Goal: Information Seeking & Learning: Learn about a topic

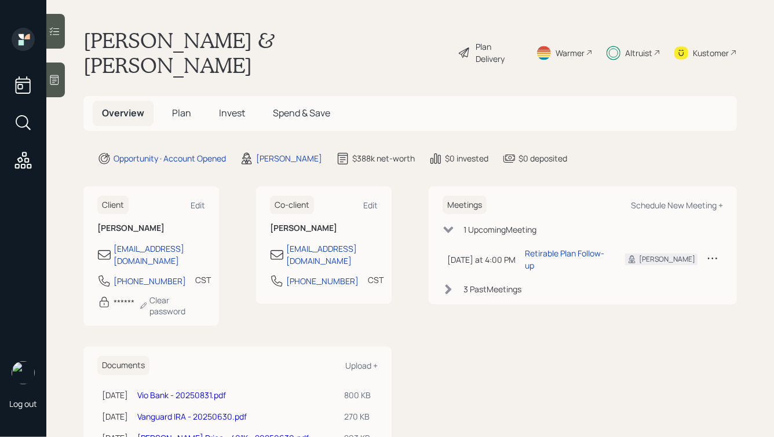
scroll to position [56, 0]
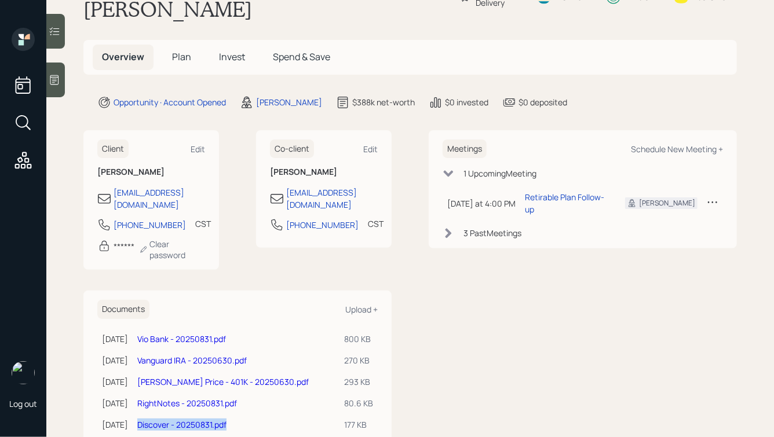
click at [253, 376] on link "T Rowe Price - 401K - 20250630.pdf" at bounding box center [222, 381] width 171 height 11
click at [170, 45] on h5 "Plan" at bounding box center [182, 57] width 38 height 25
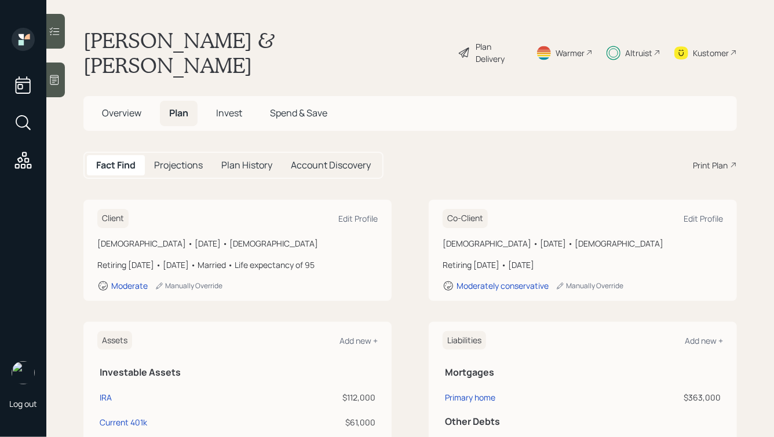
click at [233, 107] on span "Invest" at bounding box center [229, 113] width 26 height 13
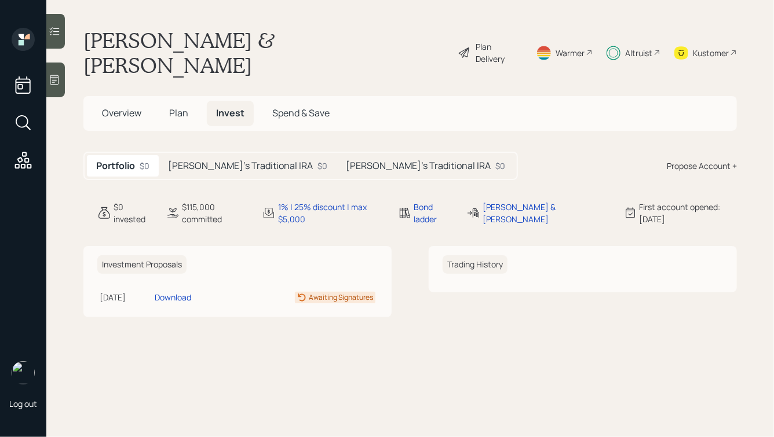
click at [232, 160] on h5 "Tara's Traditional IRA" at bounding box center [240, 165] width 145 height 11
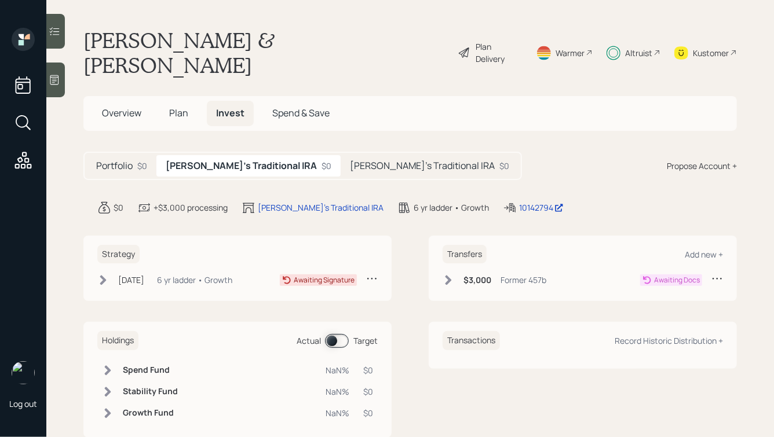
click at [125, 107] on span "Overview" at bounding box center [121, 113] width 39 height 13
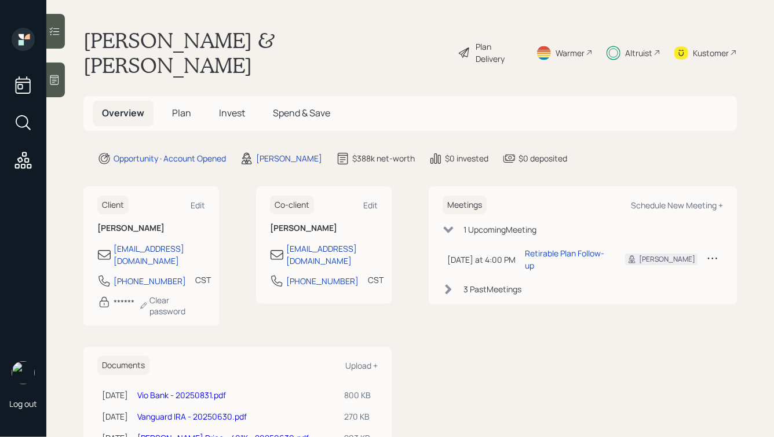
scroll to position [56, 0]
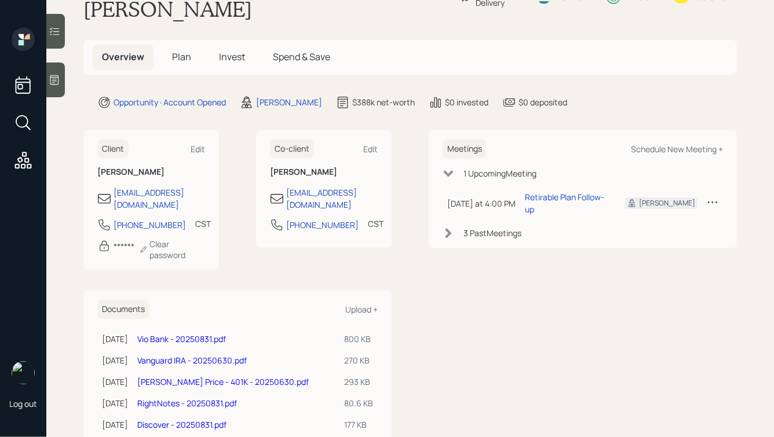
click at [232, 50] on span "Invest" at bounding box center [232, 56] width 26 height 13
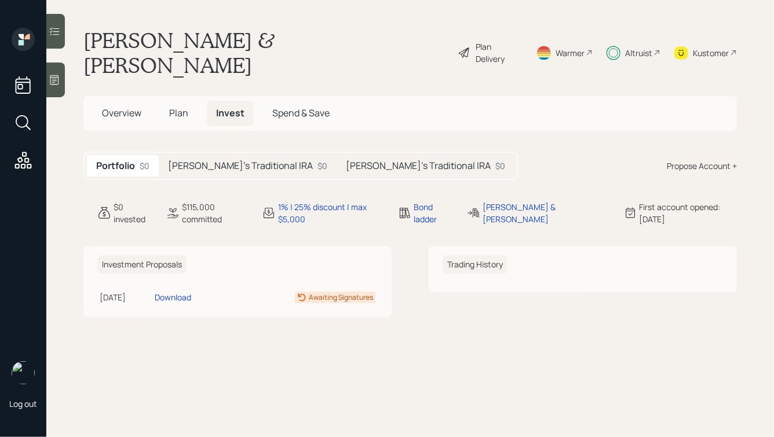
click at [215, 155] on div "Tara's Traditional IRA $0" at bounding box center [248, 165] width 178 height 21
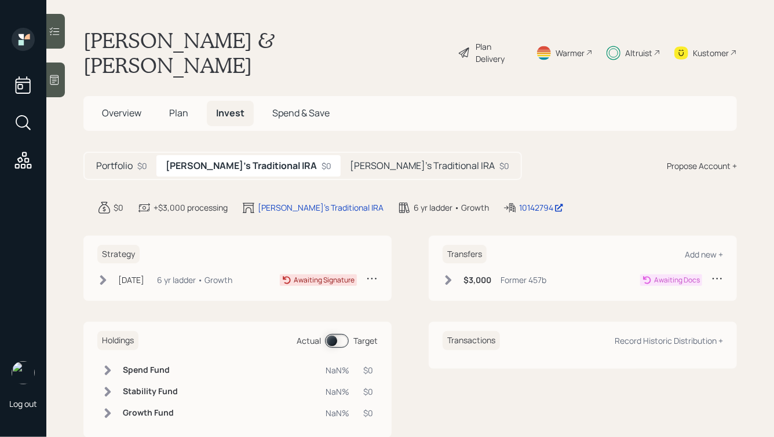
click at [641, 47] on div "Altruist" at bounding box center [638, 53] width 27 height 12
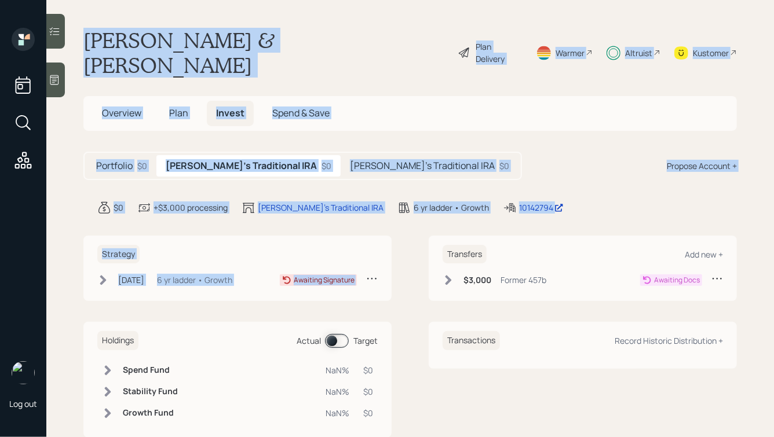
drag, startPoint x: 82, startPoint y: 38, endPoint x: 391, endPoint y: 283, distance: 394.1
click at [391, 283] on main "John & Tara Garr Plan Delivery Warmer Altruist Kustomer Overview Plan Invest Sp…" at bounding box center [409, 218] width 727 height 437
click at [391, 283] on div "Strategy Oct 2, 2025 Thursday, October 2, 2025 3:43 PM EDT 6 yr ladder • Growth…" at bounding box center [409, 337] width 653 height 203
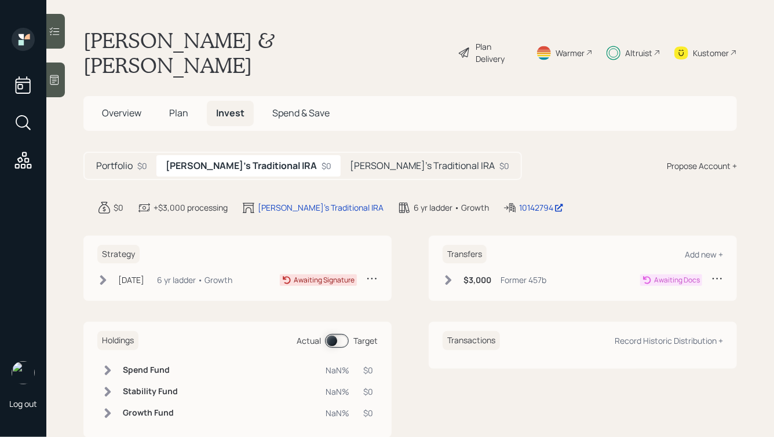
click at [121, 107] on span "Overview" at bounding box center [121, 113] width 39 height 13
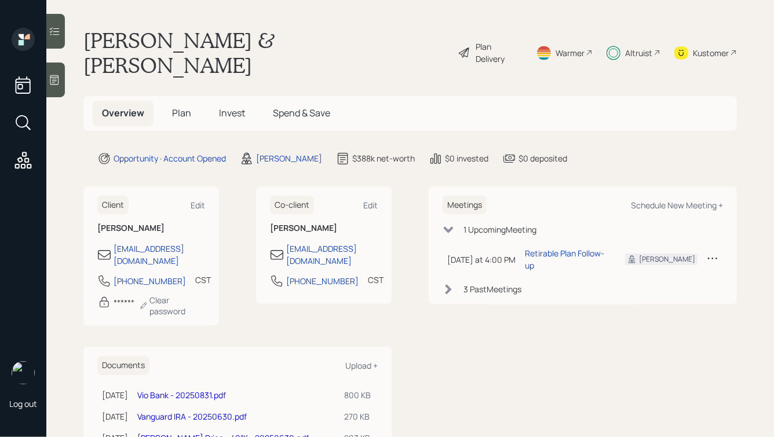
click at [168, 101] on h5 "Plan" at bounding box center [182, 113] width 38 height 25
